Goal: Communication & Community: Answer question/provide support

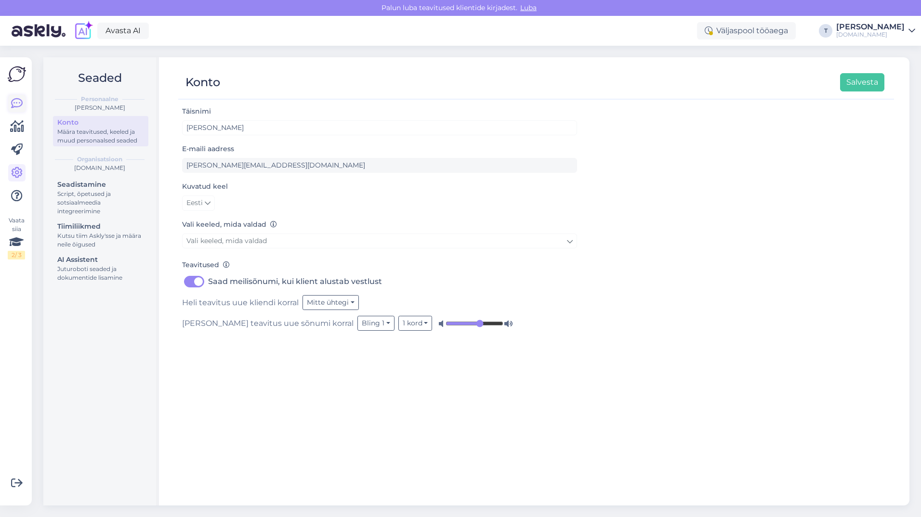
click at [19, 100] on icon at bounding box center [17, 104] width 12 height 12
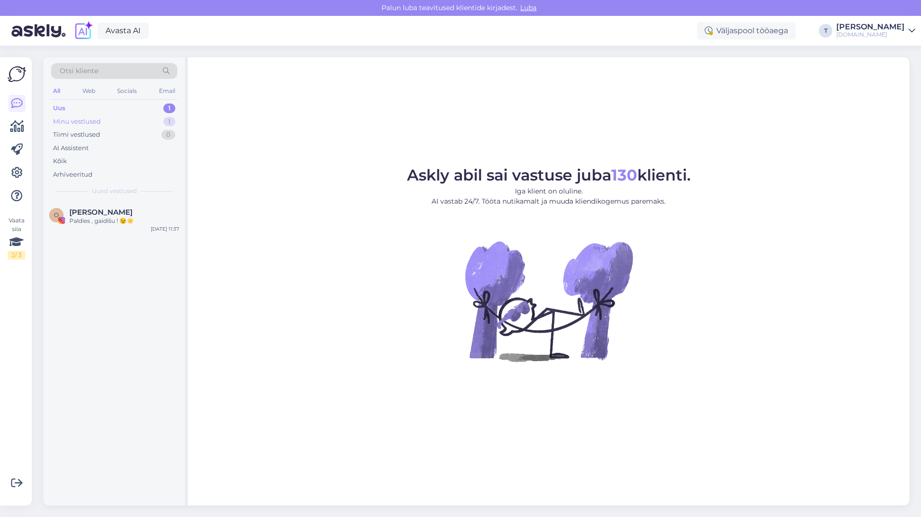
click at [131, 122] on div "Minu vestlused 1" at bounding box center [114, 121] width 126 height 13
click at [130, 109] on div "Uus 1" at bounding box center [114, 108] width 126 height 13
click at [131, 118] on div "Minu vestlused 1" at bounding box center [114, 121] width 126 height 13
click at [118, 216] on span "[DOMAIN_NAME][EMAIL_ADDRESS][DOMAIN_NAME]" at bounding box center [119, 212] width 100 height 9
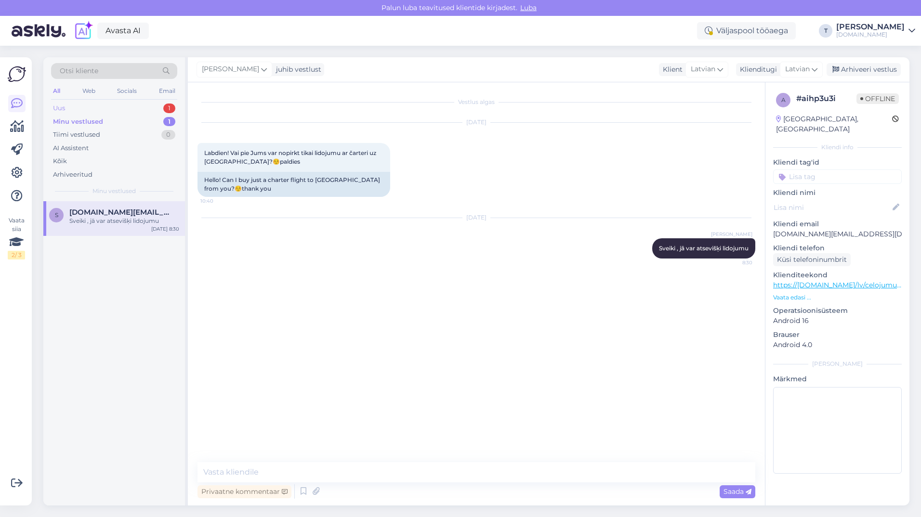
click at [115, 108] on div "Uus 1" at bounding box center [114, 108] width 126 height 13
click at [104, 223] on div "Paldies , gaidīšu ! 😉☀️" at bounding box center [124, 221] width 110 height 9
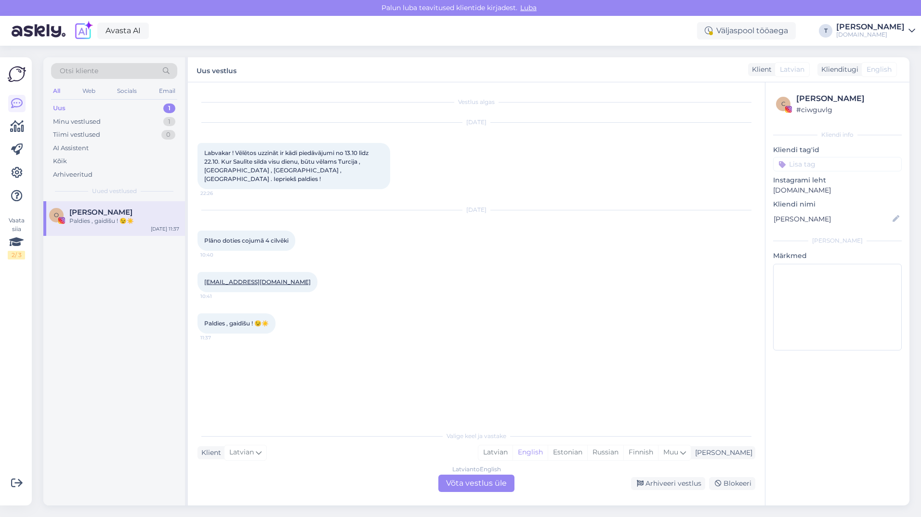
drag, startPoint x: 253, startPoint y: 274, endPoint x: 369, endPoint y: 267, distance: 116.2
click at [369, 267] on div "[PERSON_NAME][EMAIL_ADDRESS][DOMAIN_NAME] 10:41" at bounding box center [476, 281] width 558 height 41
click at [107, 120] on div "Minu vestlused 1" at bounding box center [114, 121] width 126 height 13
click at [107, 115] on div "Minu vestlused 1" at bounding box center [114, 121] width 126 height 13
click at [105, 107] on div "Uus 1" at bounding box center [114, 108] width 126 height 13
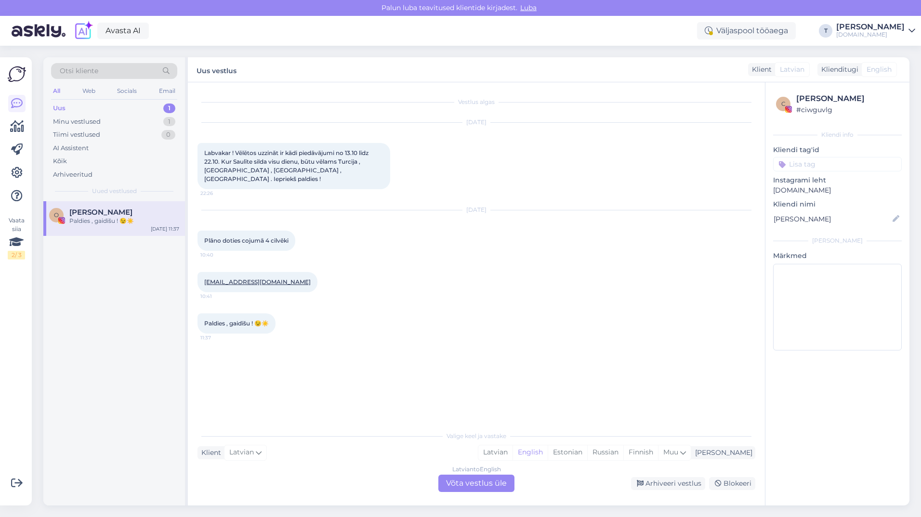
click at [106, 222] on div "Paldies , gaidīšu ! 😉☀️" at bounding box center [124, 221] width 110 height 9
click at [652, 481] on div "Arhiveeri vestlus" at bounding box center [668, 483] width 74 height 13
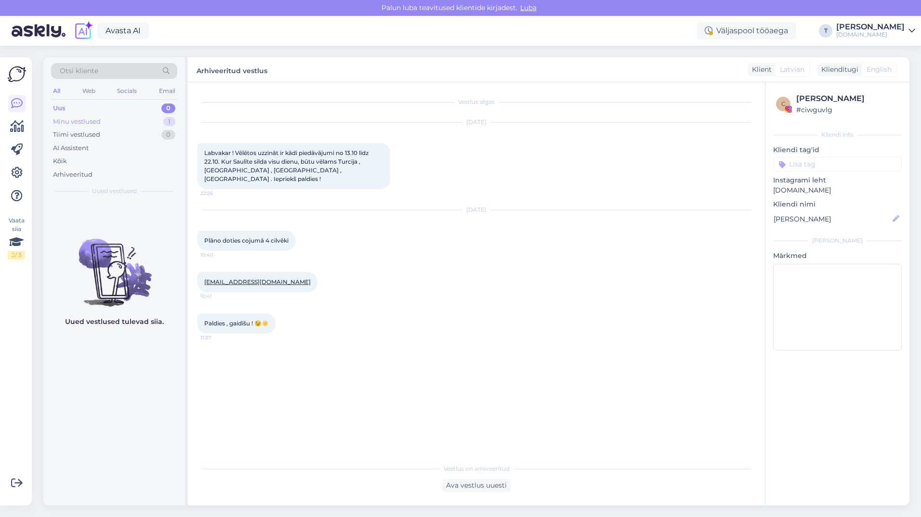
click at [119, 121] on div "Minu vestlused 1" at bounding box center [114, 121] width 126 height 13
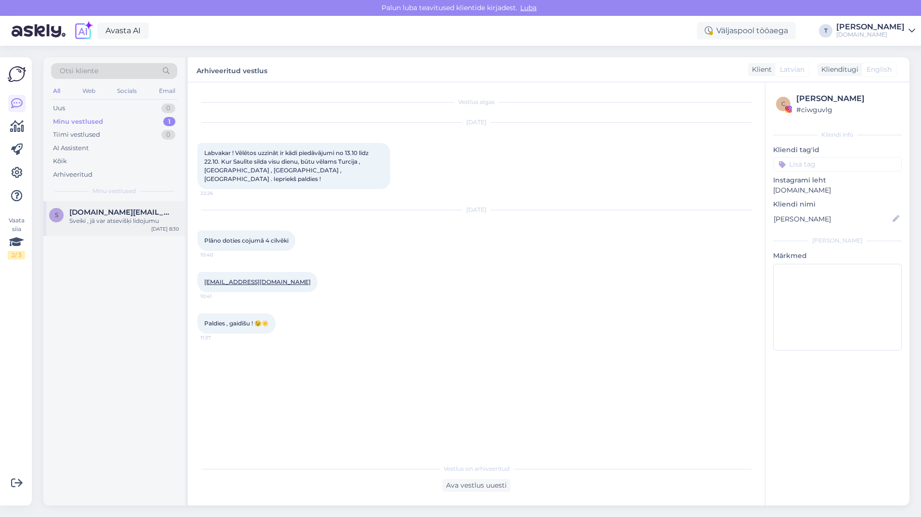
click at [126, 223] on div "Sveiki , jā var atsevišķi lidojumu" at bounding box center [124, 221] width 110 height 9
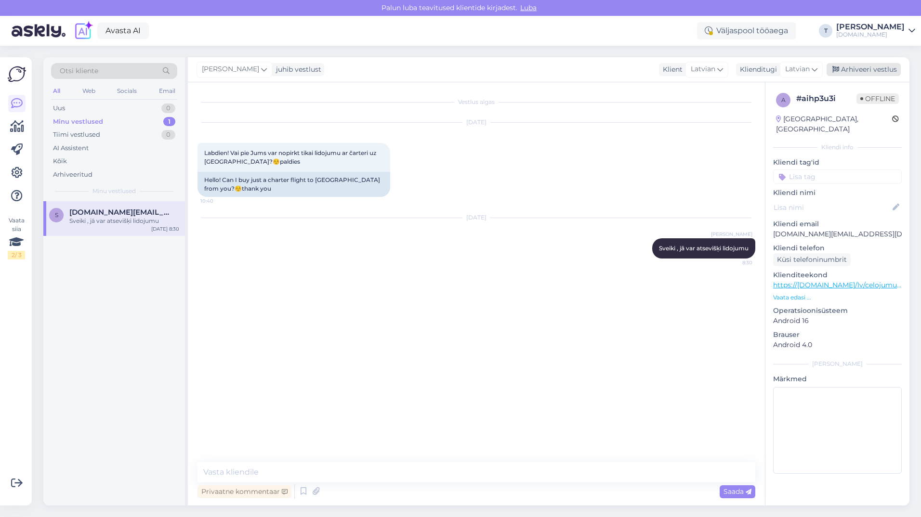
click at [854, 70] on div "Arhiveeri vestlus" at bounding box center [863, 69] width 74 height 13
